Goal: Task Accomplishment & Management: Manage account settings

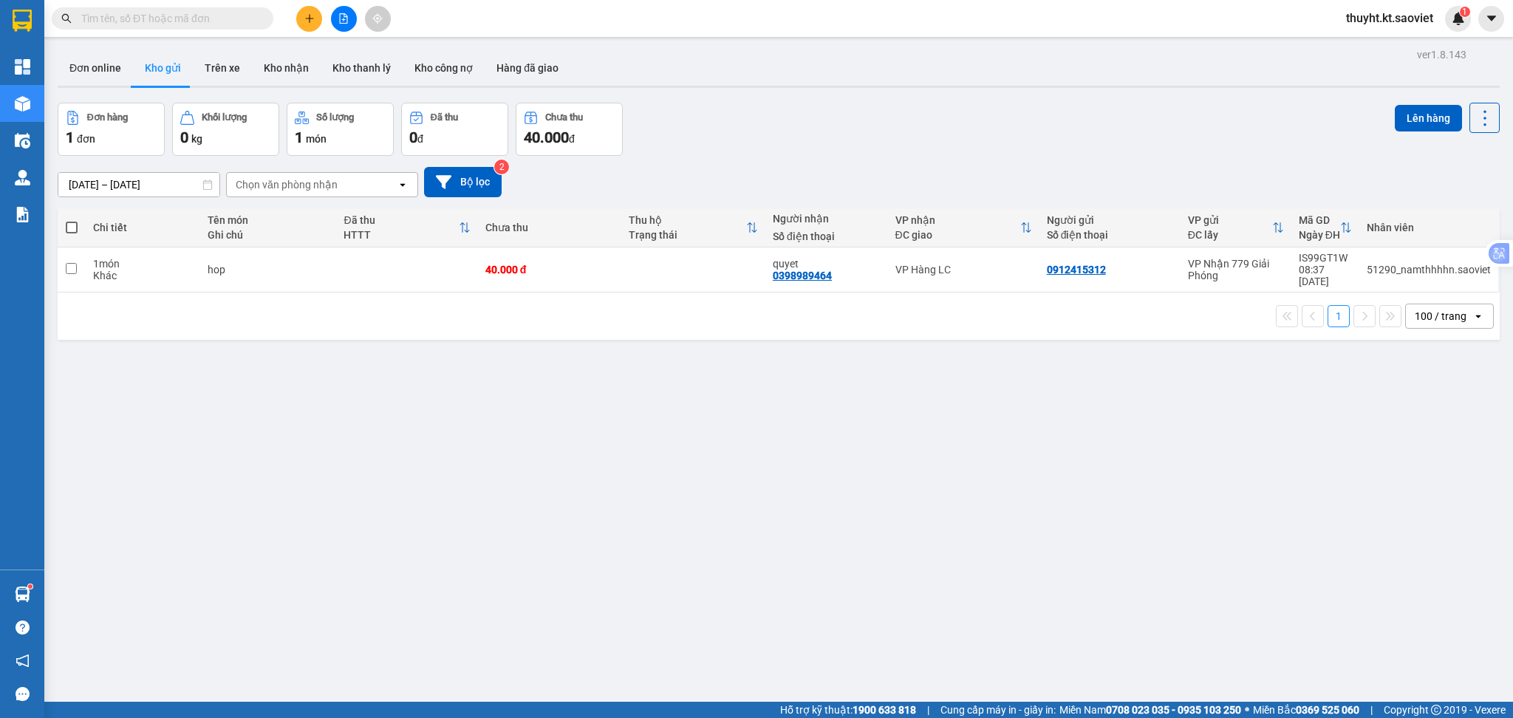
scroll to position [68, 0]
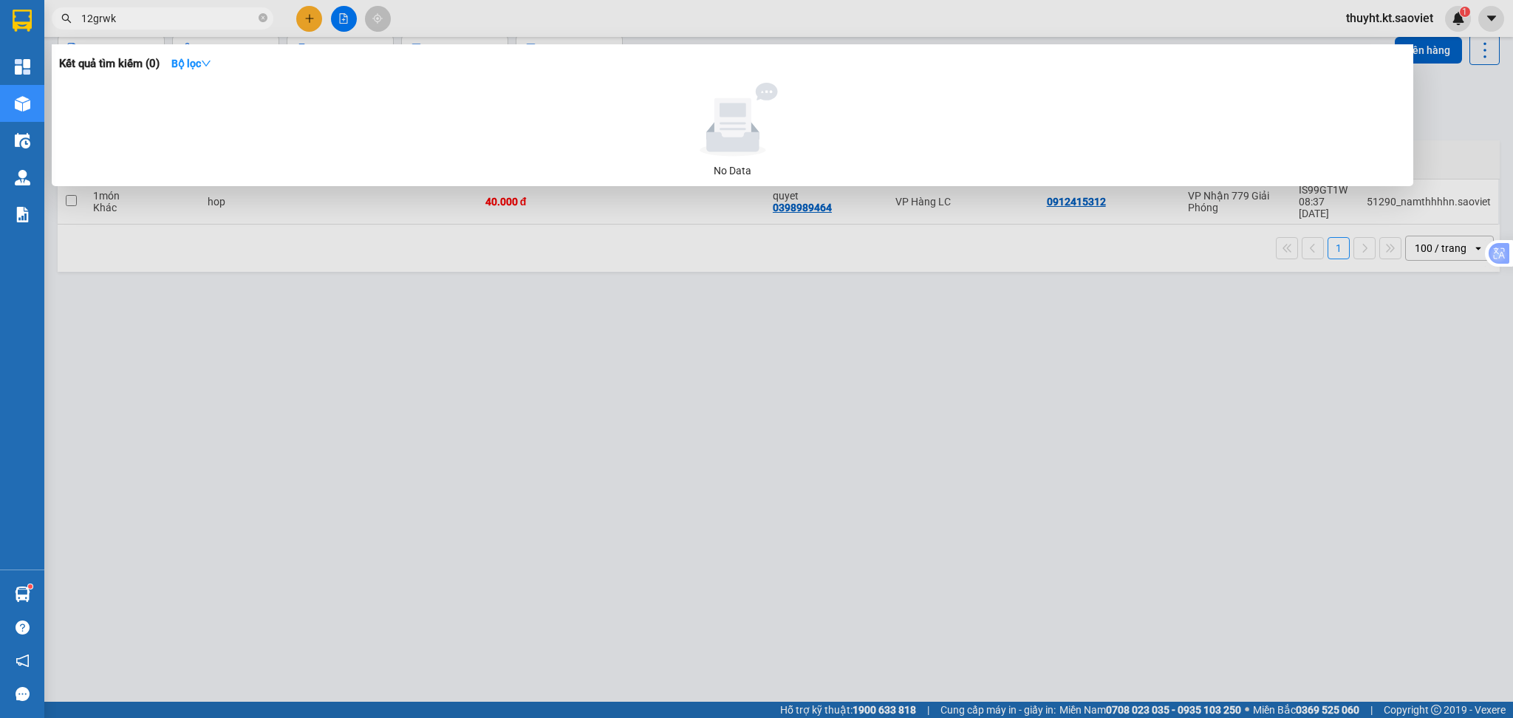
drag, startPoint x: 95, startPoint y: 18, endPoint x: 87, endPoint y: 18, distance: 8.1
click at [87, 18] on input "12grwk" at bounding box center [168, 18] width 174 height 16
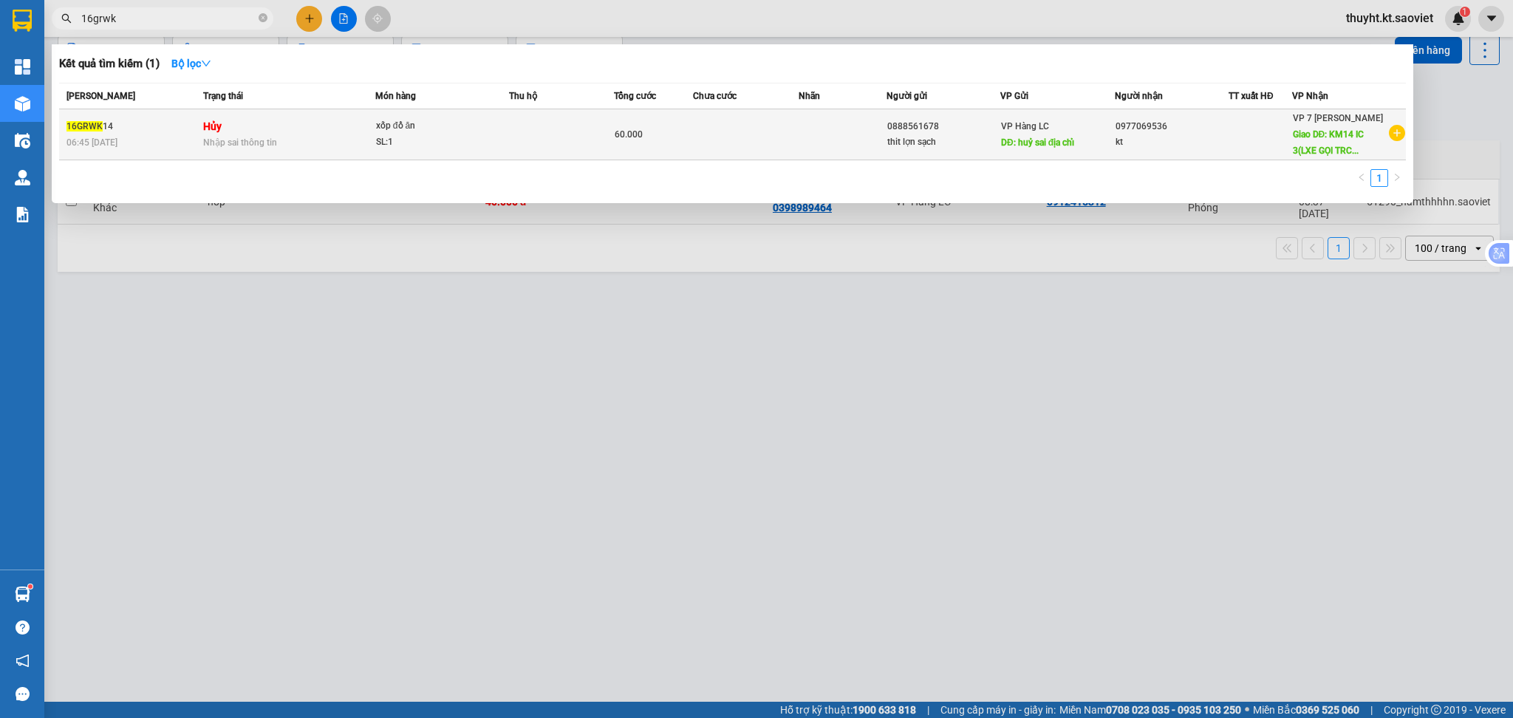
type input "16grwk"
click at [511, 133] on td at bounding box center [562, 134] width 106 height 51
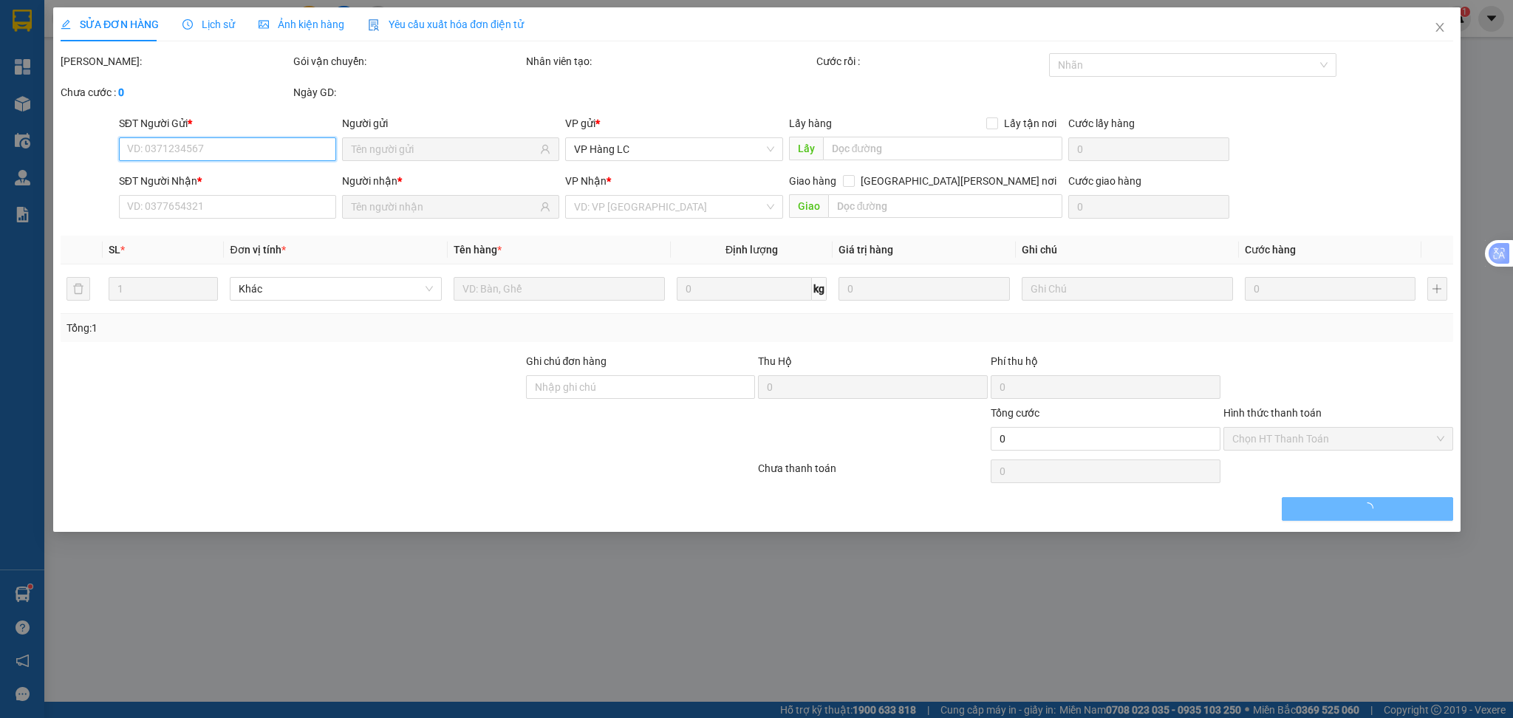
type input "0888561678"
type input "thit lợn sạch"
type input "huỷ sai địa chỉ"
type input "0977069536"
type input "kt"
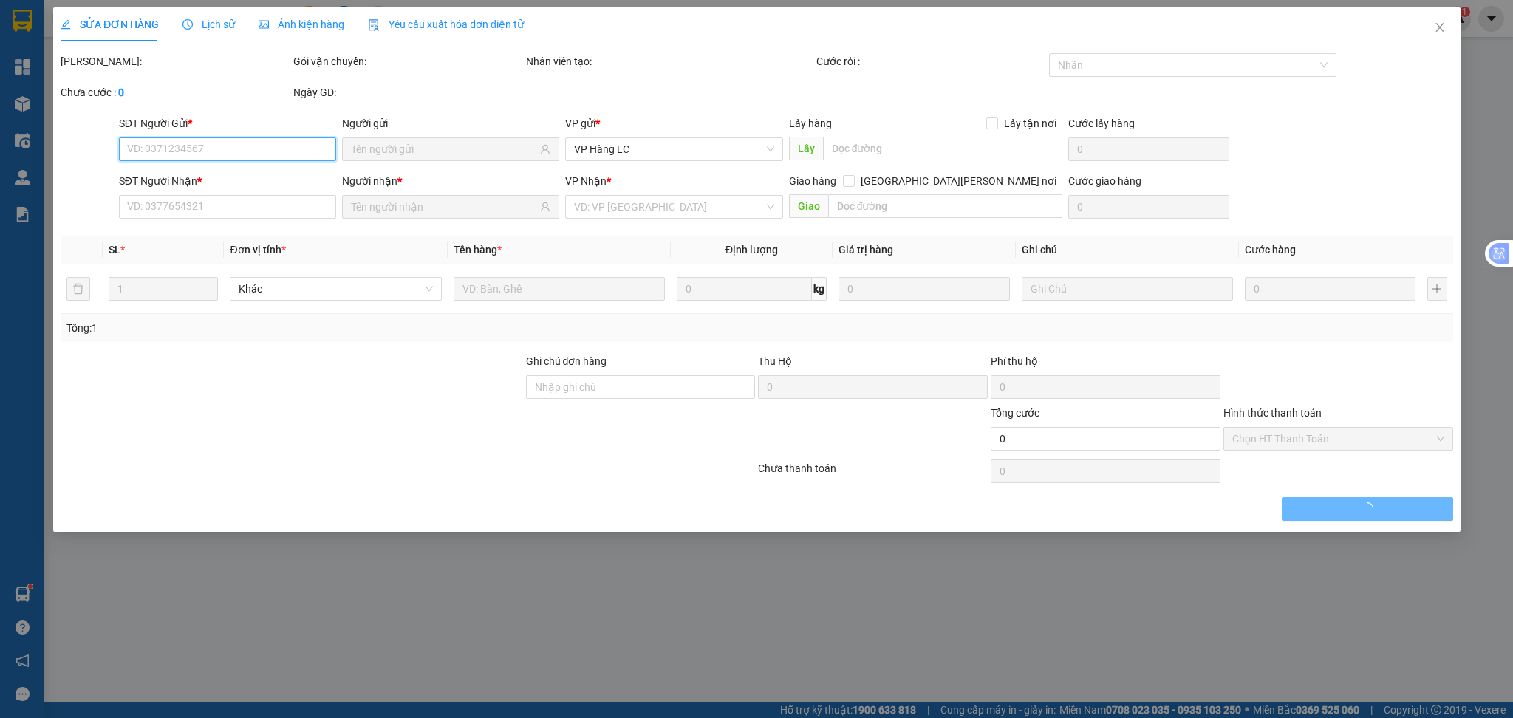
type input "KM14 IC 3(LXE GỌI TRC 1t)"
type input "60.000"
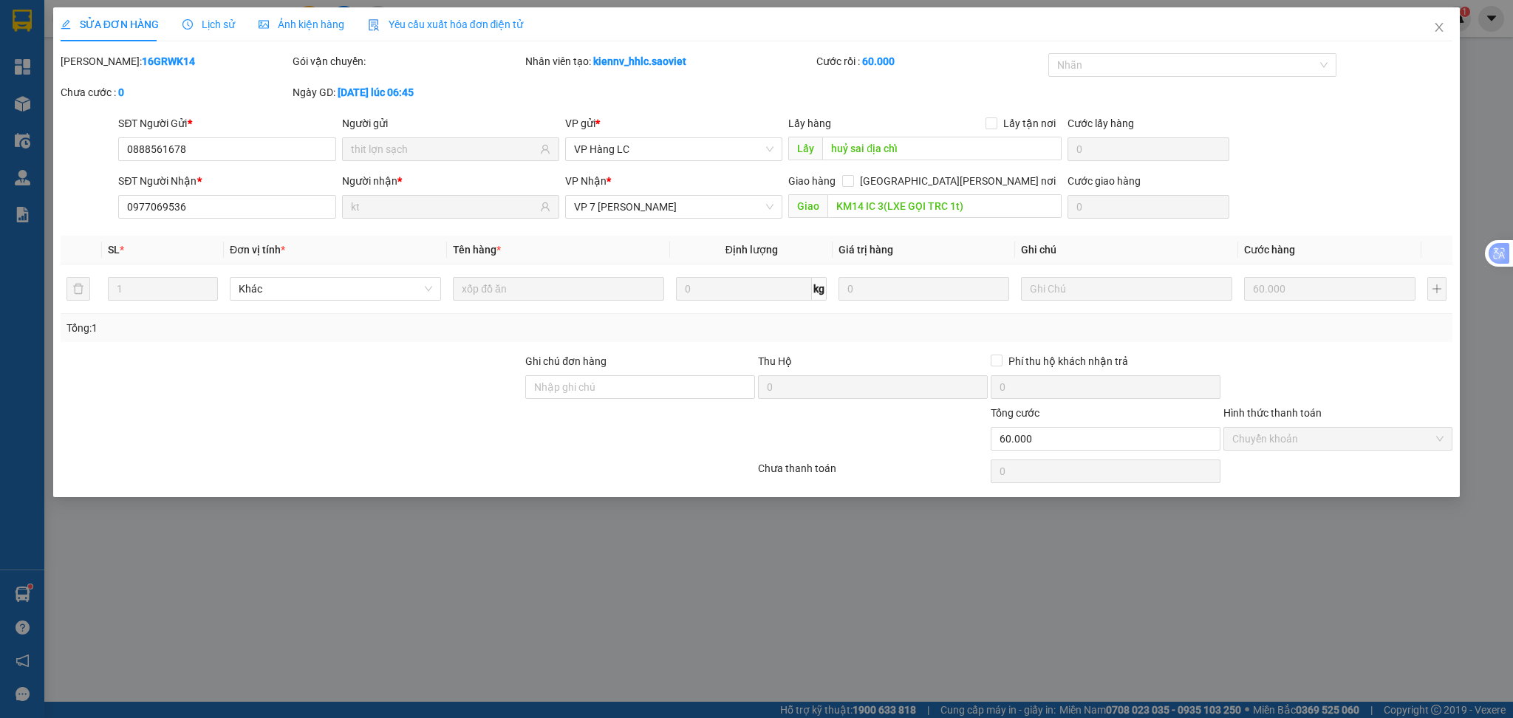
click at [208, 28] on span "Lịch sử" at bounding box center [209, 24] width 52 height 12
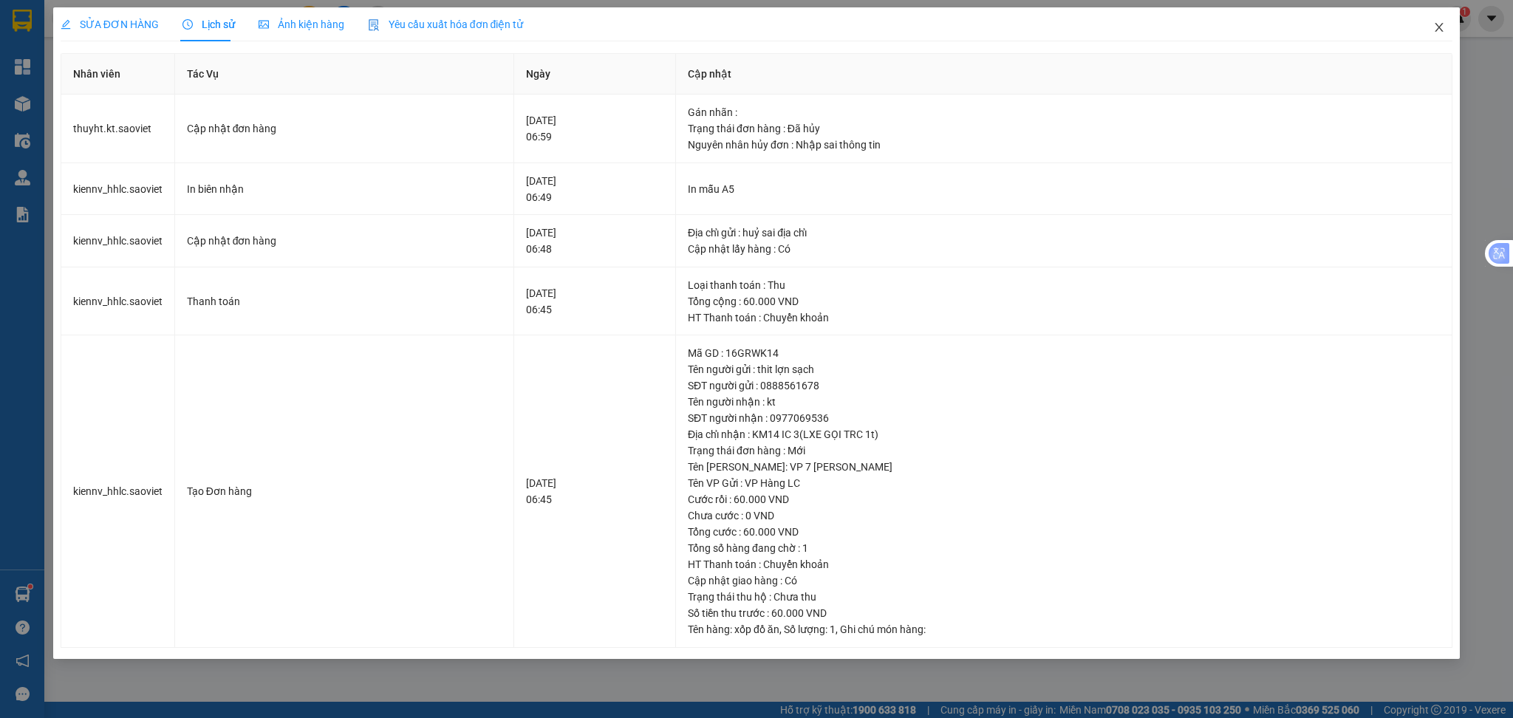
click at [1441, 28] on icon "close" at bounding box center [1440, 27] width 12 height 12
